Goal: Information Seeking & Learning: Find specific fact

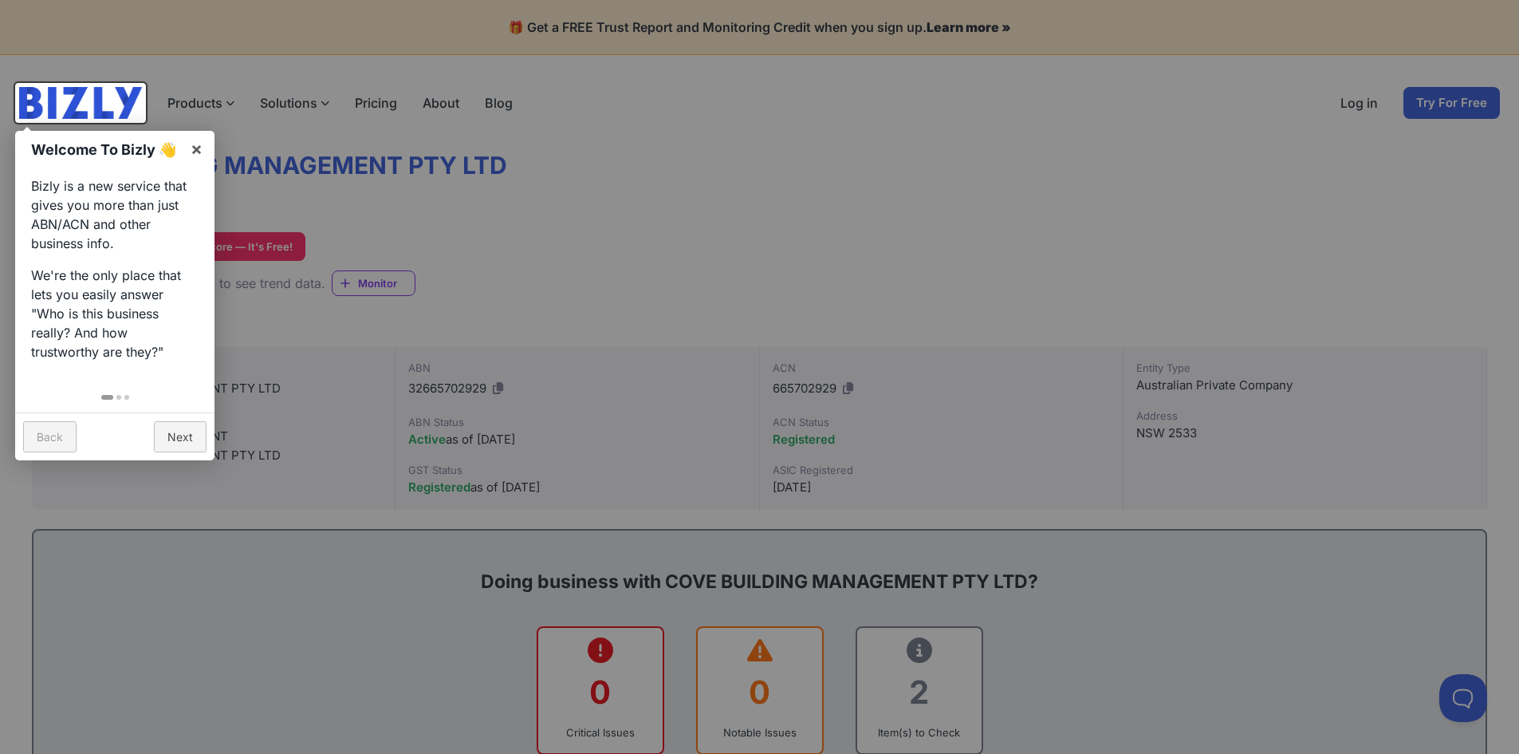
click at [652, 248] on div at bounding box center [759, 377] width 1519 height 754
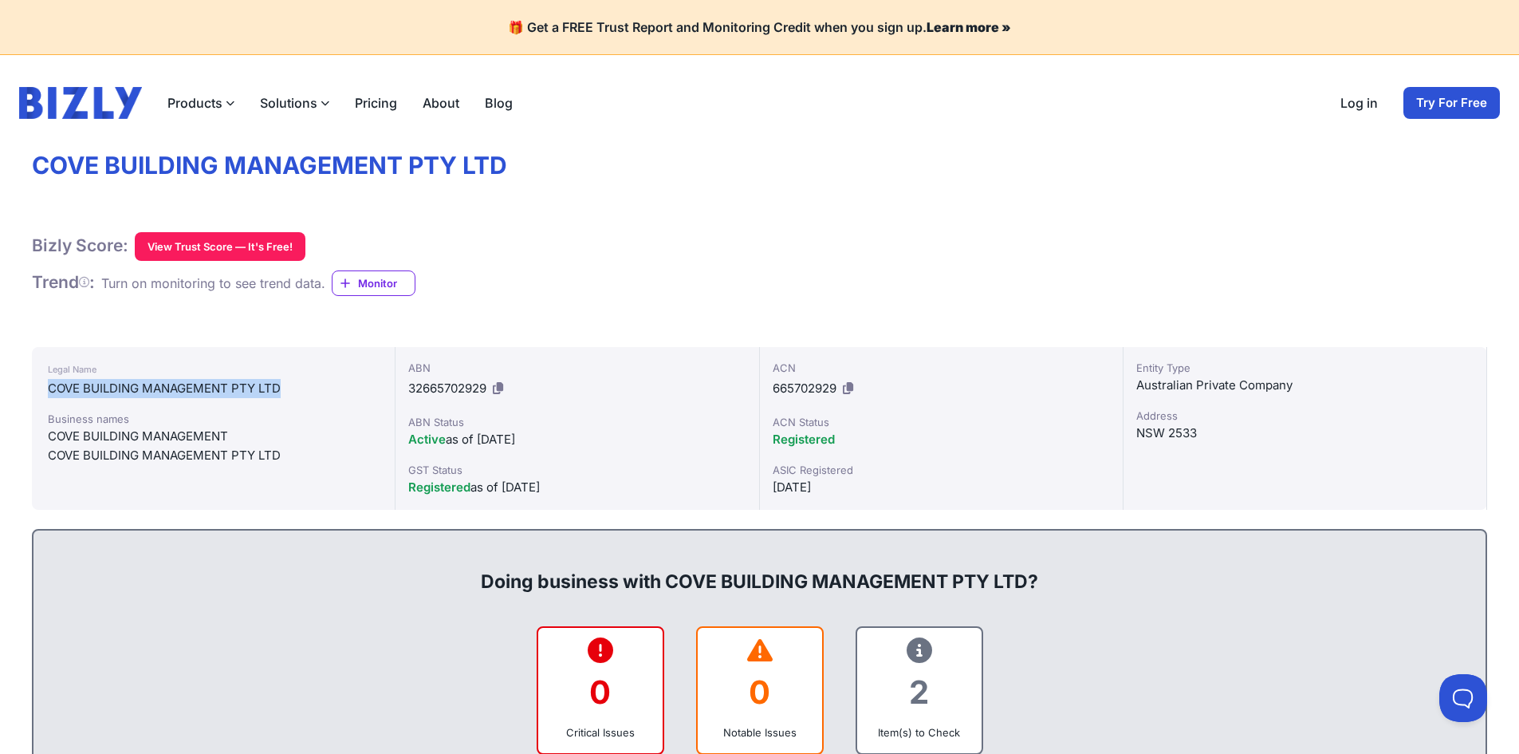
drag, startPoint x: 300, startPoint y: 384, endPoint x: 42, endPoint y: 392, distance: 257.7
click at [42, 392] on div "Legal Name COVE BUILDING MANAGEMENT PTY LTD Business names [GEOGRAPHIC_DATA] CO…" at bounding box center [214, 428] width 364 height 163
copy div "COVE BUILDING MANAGEMENT PTY LTD"
click at [237, 400] on div "Legal Name COVE BUILDING MANAGEMENT PTY LTD Business names [GEOGRAPHIC_DATA] CO…" at bounding box center [214, 428] width 364 height 163
drag, startPoint x: 286, startPoint y: 390, endPoint x: 140, endPoint y: 380, distance: 146.3
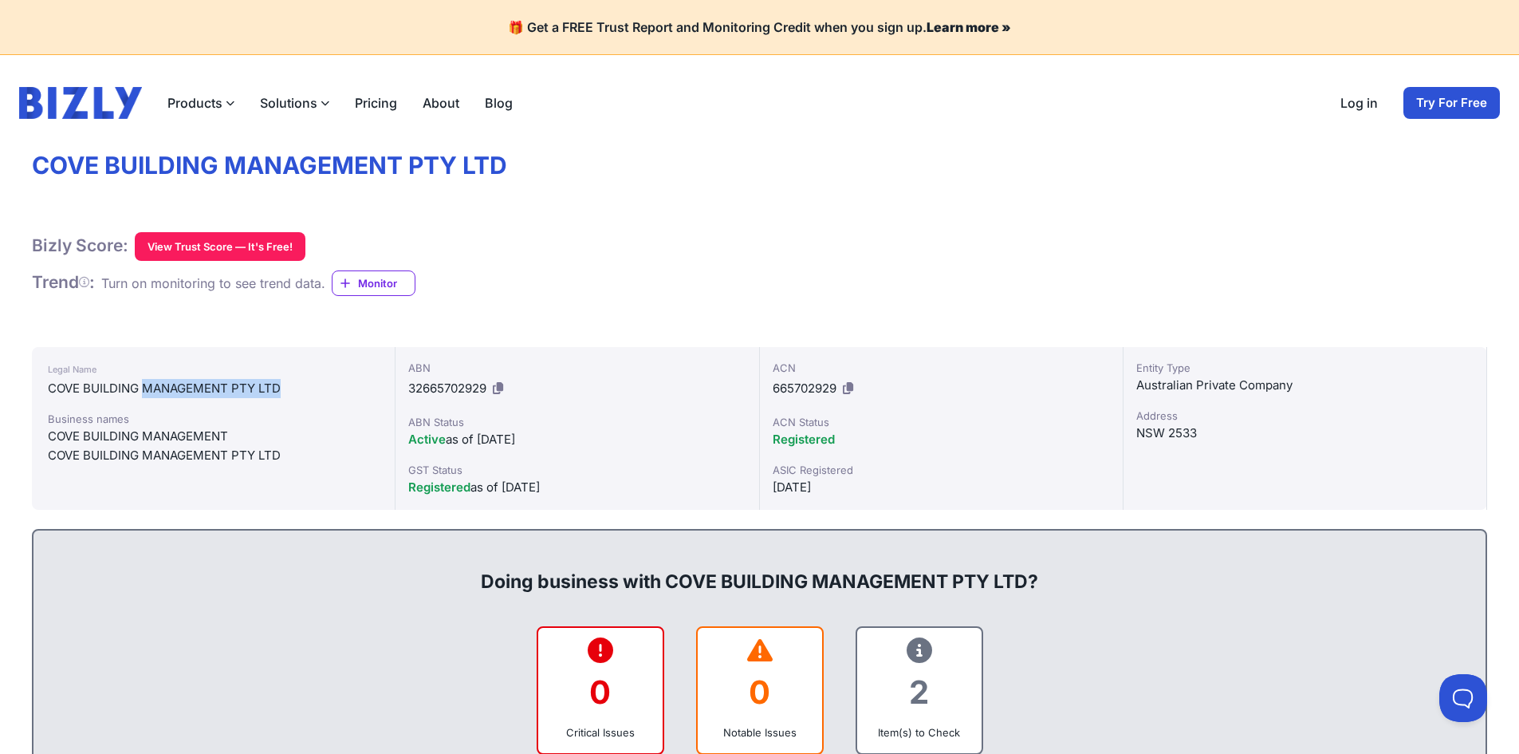
click at [144, 385] on div "COVE BUILDING MANAGEMENT PTY LTD" at bounding box center [213, 388] width 331 height 19
copy div "MANAGEMENT PTY LTD"
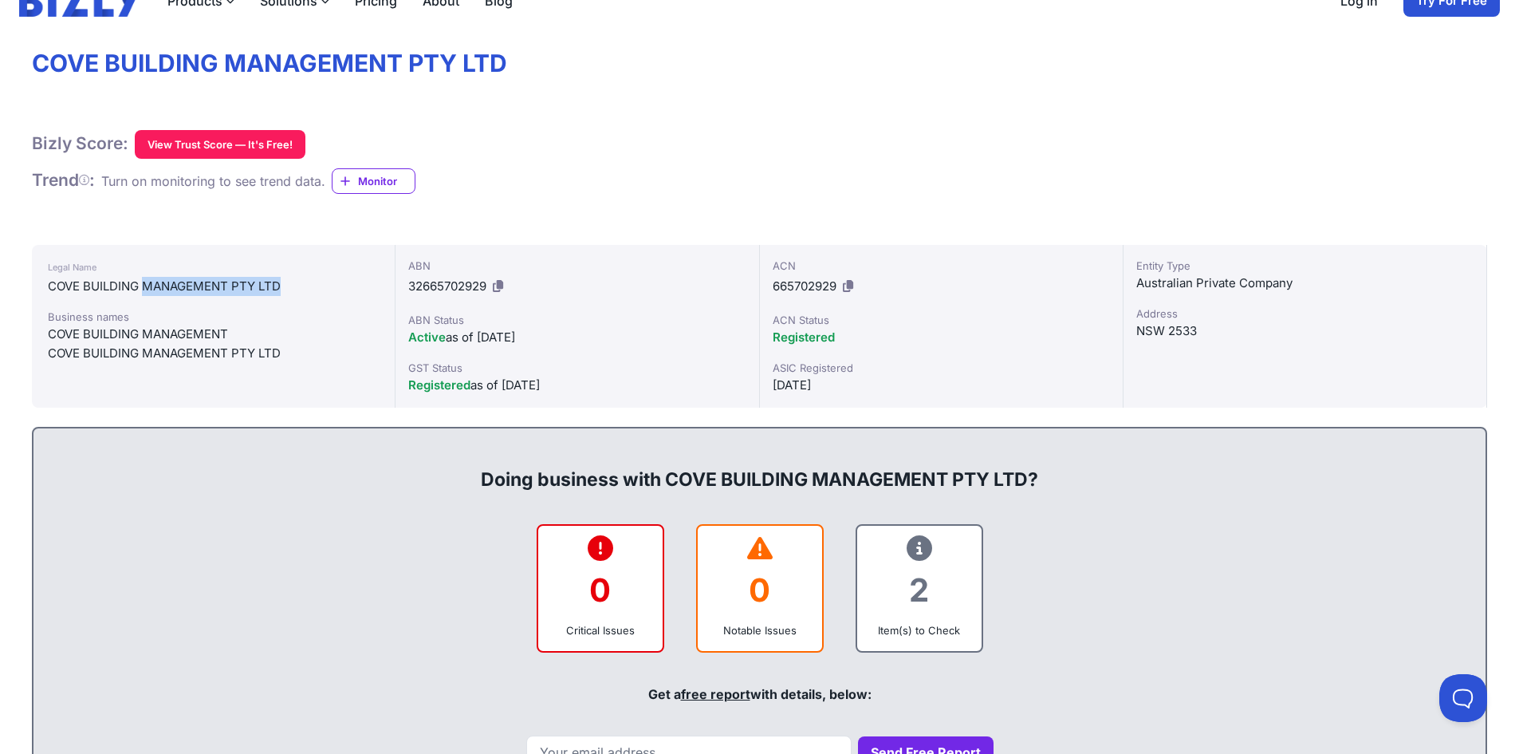
scroll to position [239, 0]
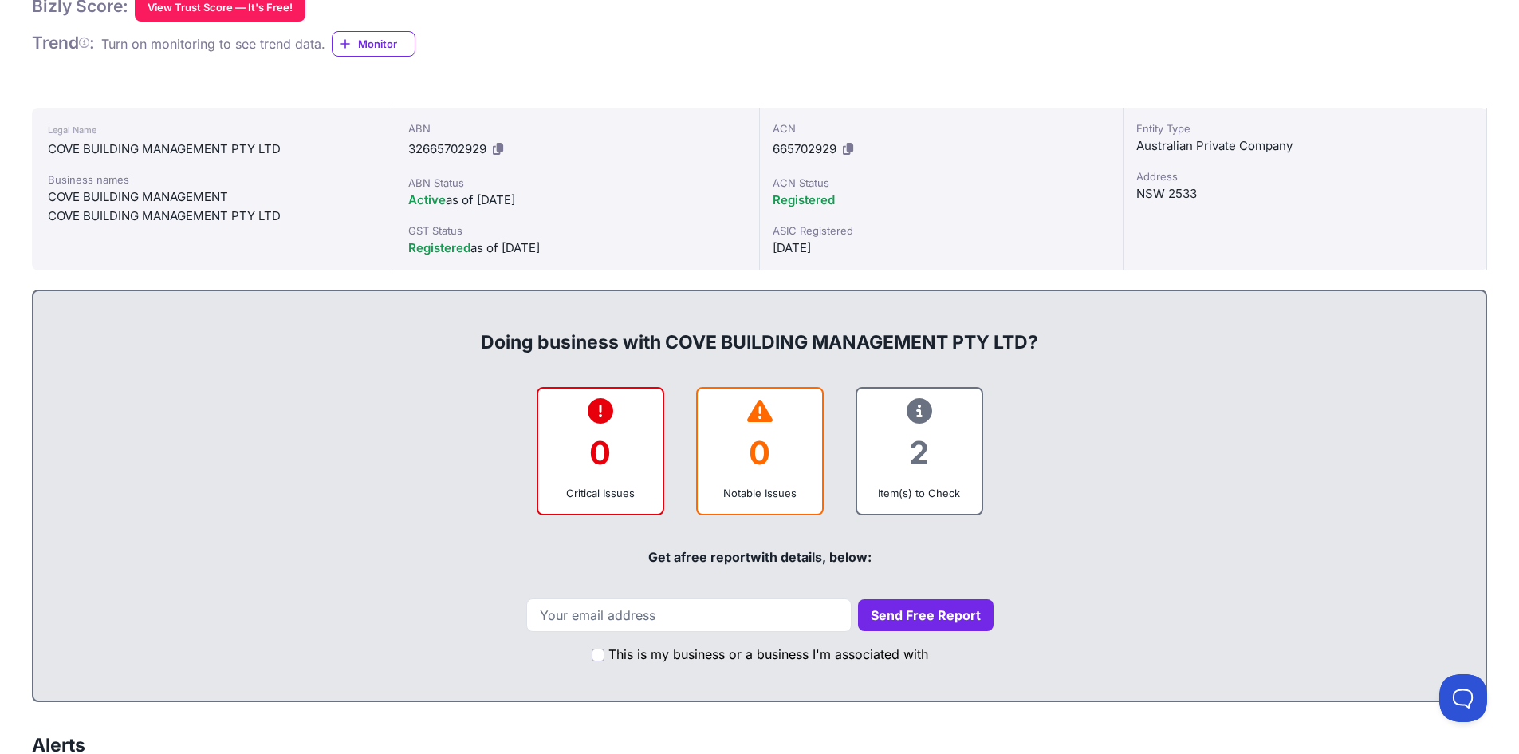
click at [912, 411] on icon at bounding box center [920, 411] width 26 height 1
click at [919, 411] on icon at bounding box center [920, 411] width 26 height 1
click at [942, 495] on div "Item(s) to Check" at bounding box center [919, 493] width 99 height 16
click at [941, 495] on div "Item(s) to Check" at bounding box center [919, 493] width 99 height 16
click at [791, 486] on div "Notable Issues" at bounding box center [760, 493] width 99 height 16
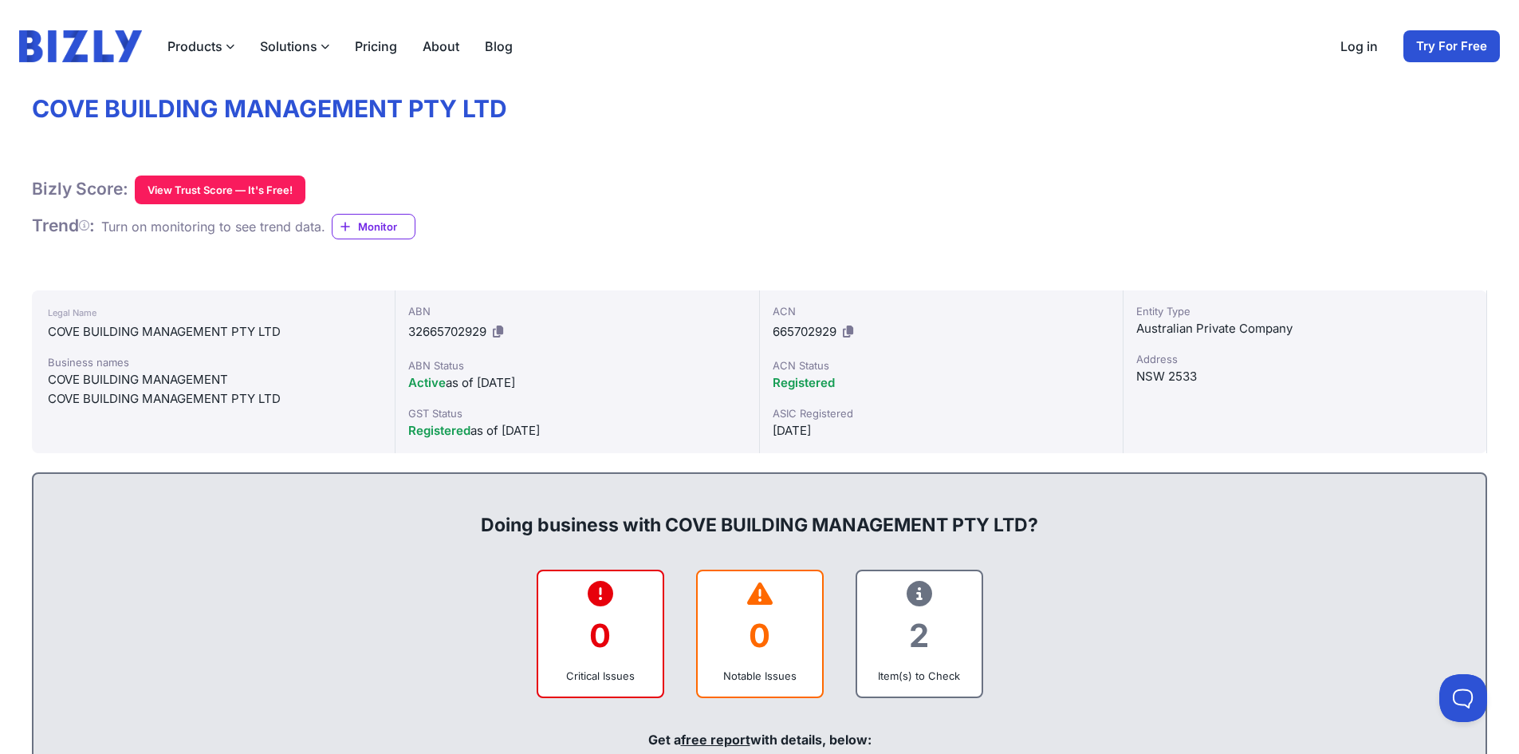
scroll to position [0, 0]
